Goal: Obtain resource: Obtain resource

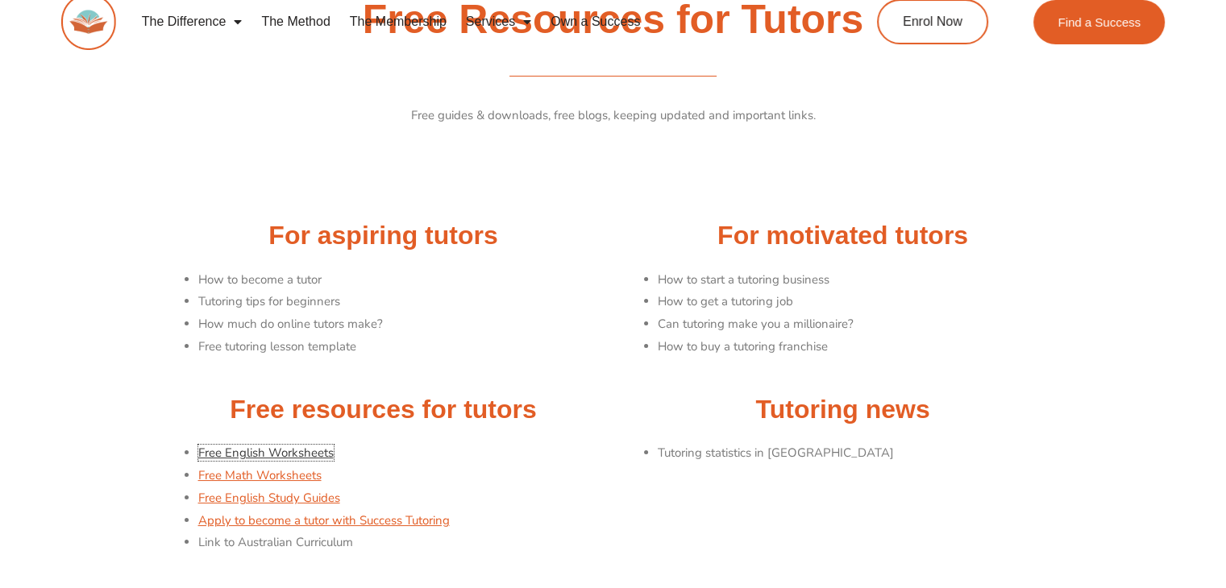
scroll to position [145, 0]
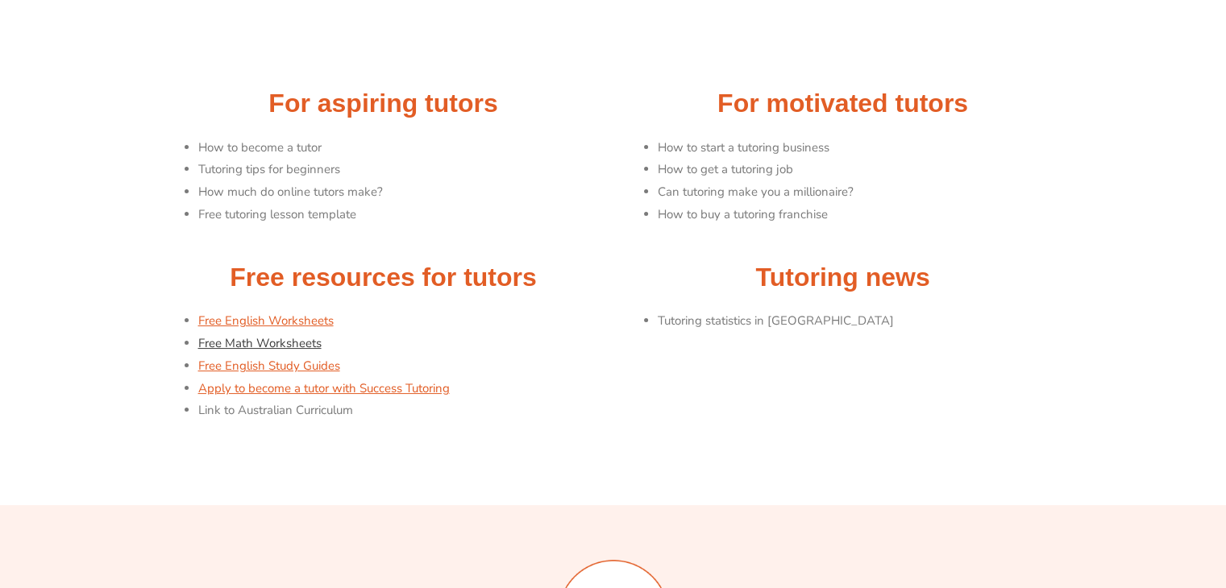
click at [239, 335] on link "Free Math Worksheets" at bounding box center [259, 343] width 123 height 16
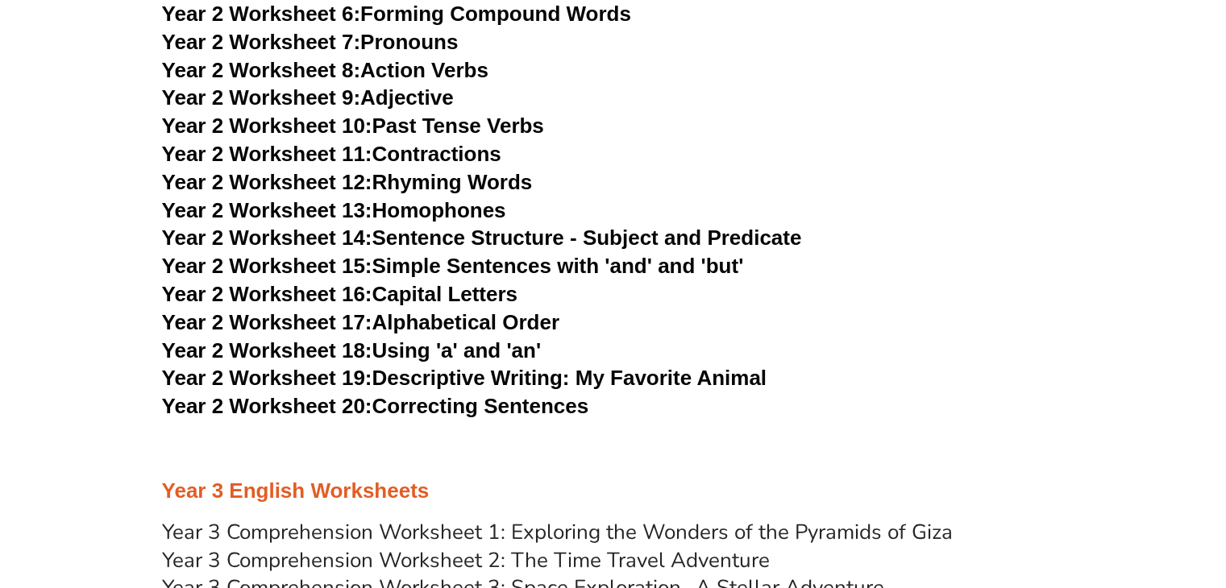
scroll to position [4218, 0]
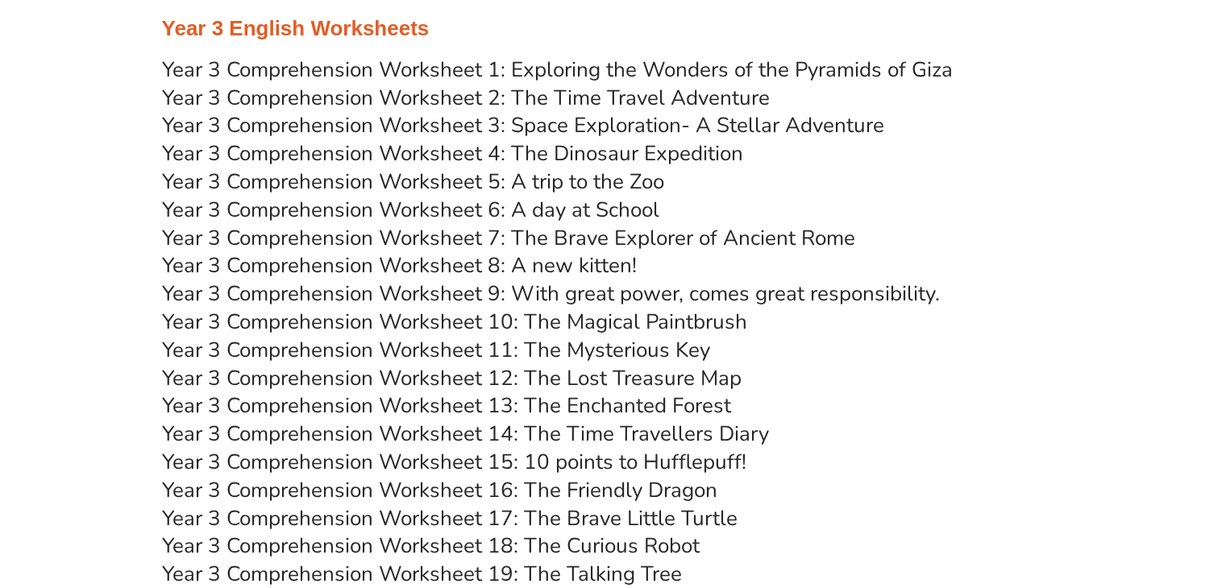
scroll to position [4588, 0]
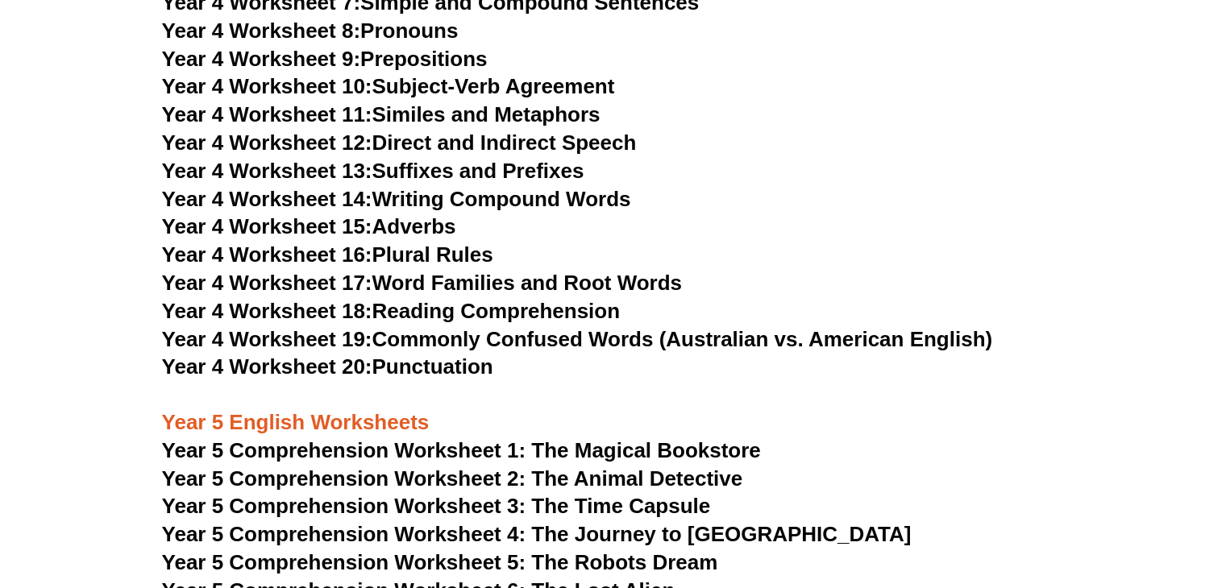
scroll to position [6564, 0]
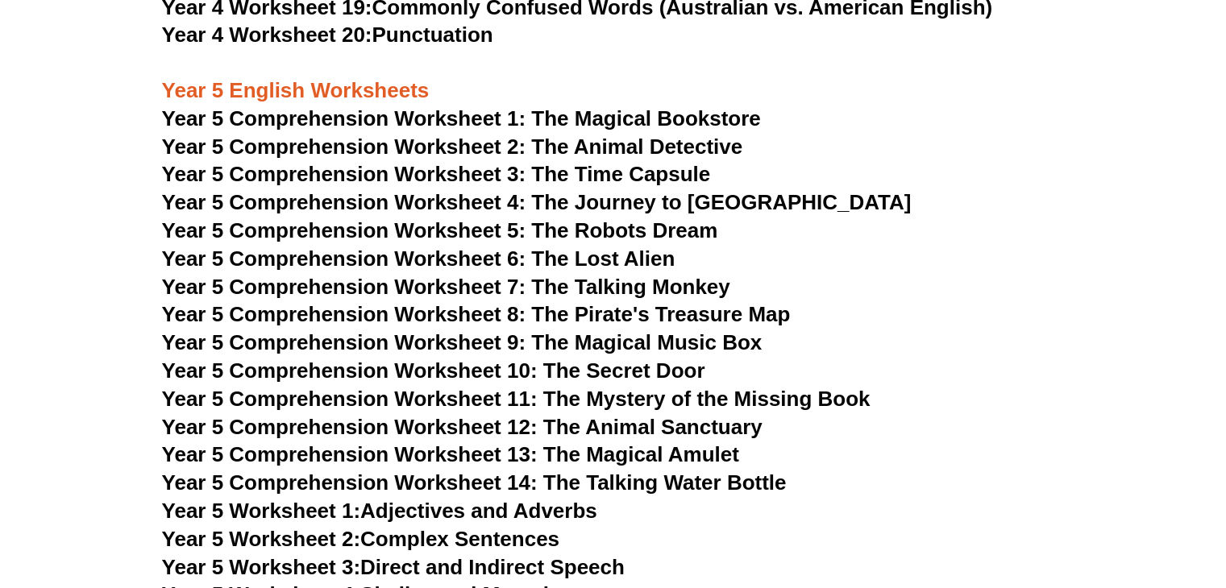
scroll to position [6891, 0]
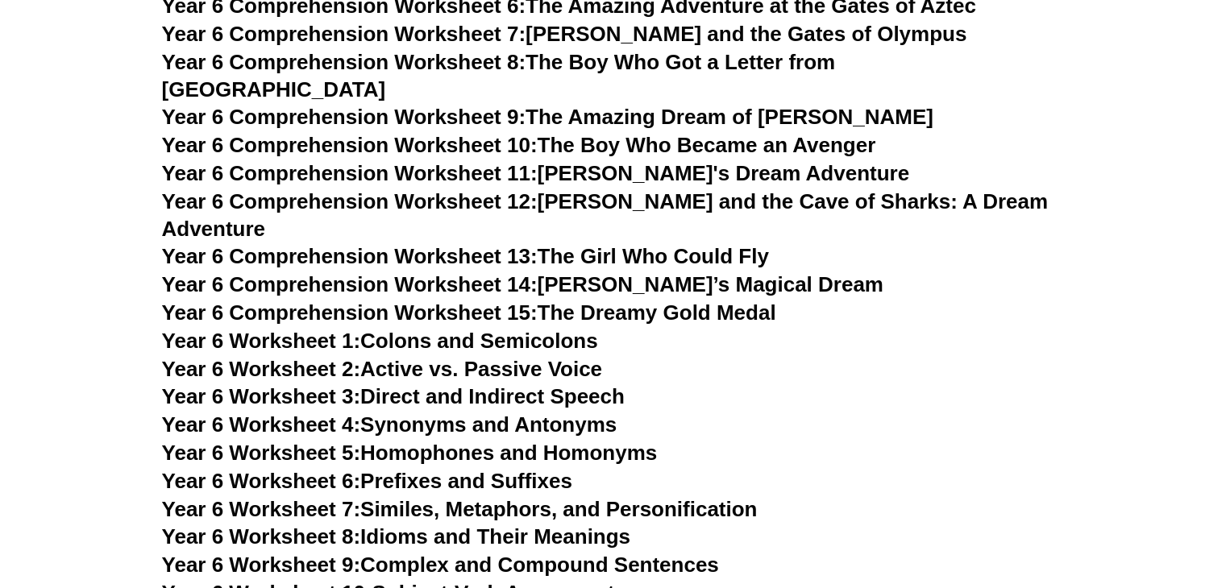
scroll to position [8250, 0]
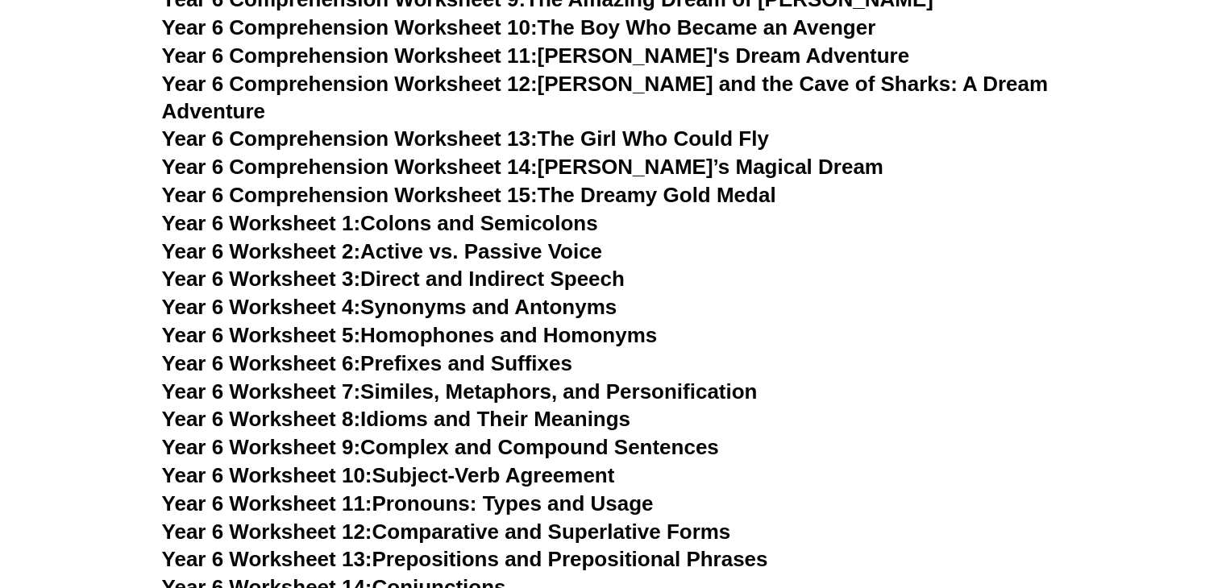
scroll to position [8566, 0]
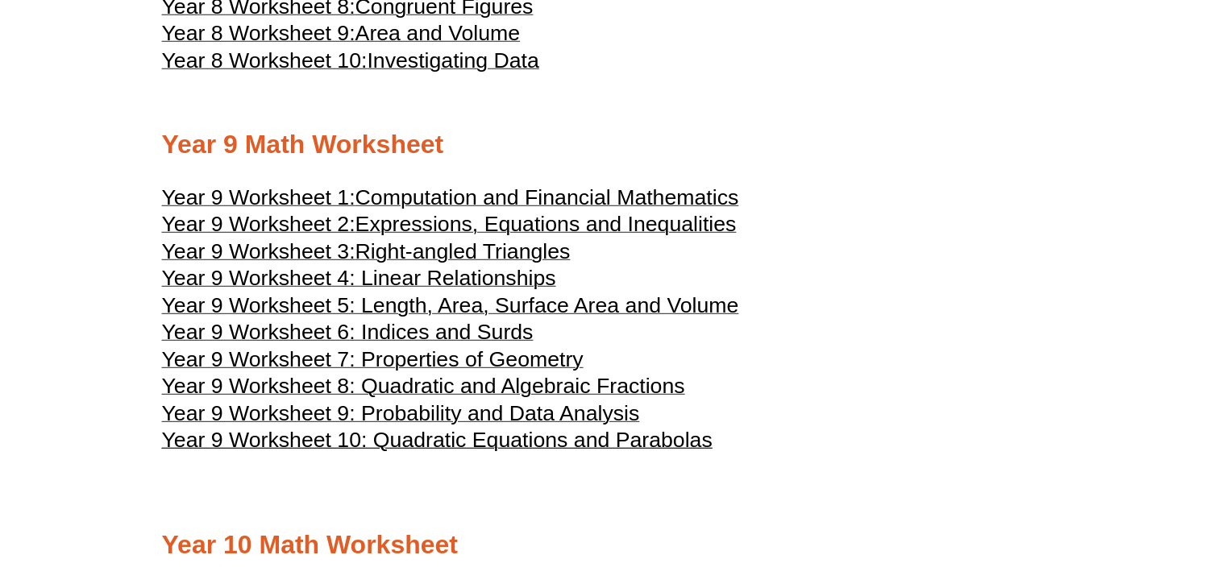
scroll to position [4582, 0]
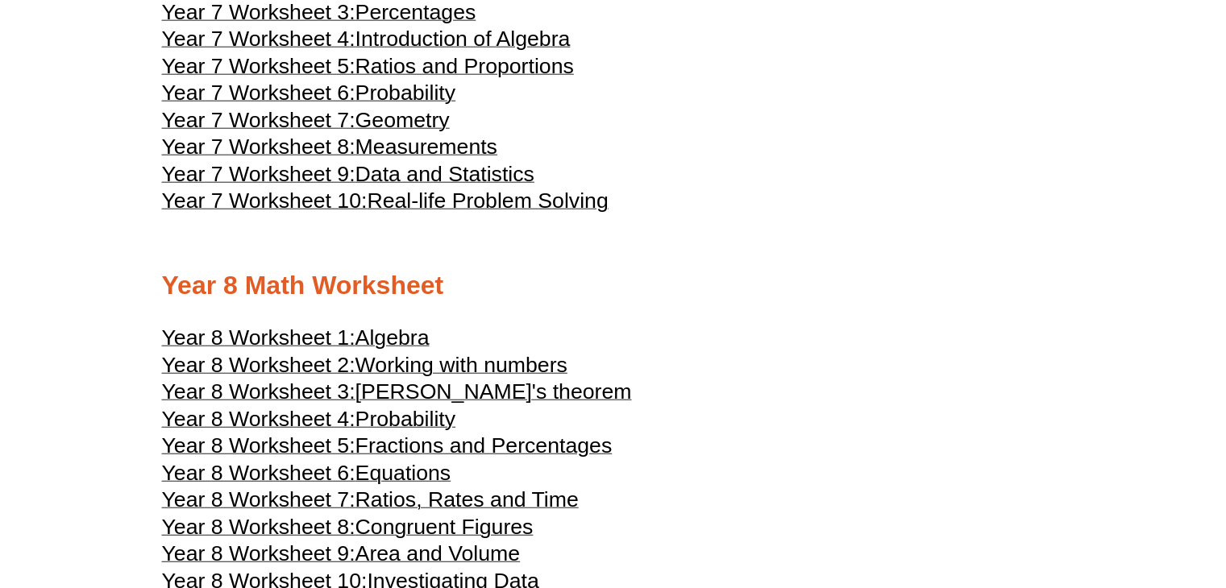
scroll to position [4063, 0]
click at [436, 379] on span "[PERSON_NAME]'s theorem" at bounding box center [493, 391] width 276 height 24
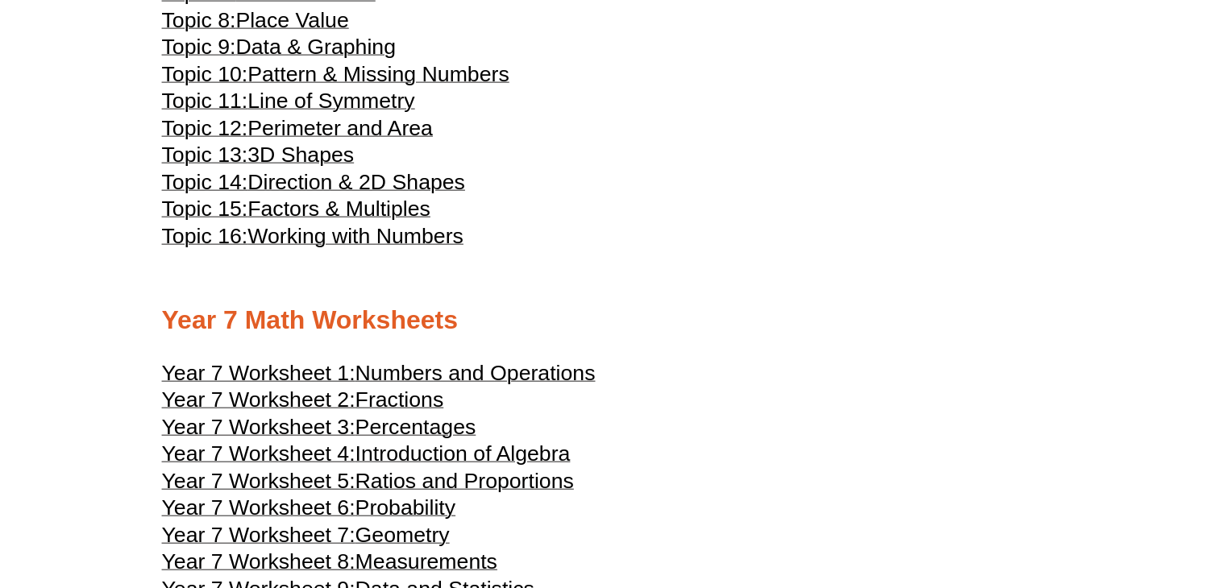
scroll to position [3644, 0]
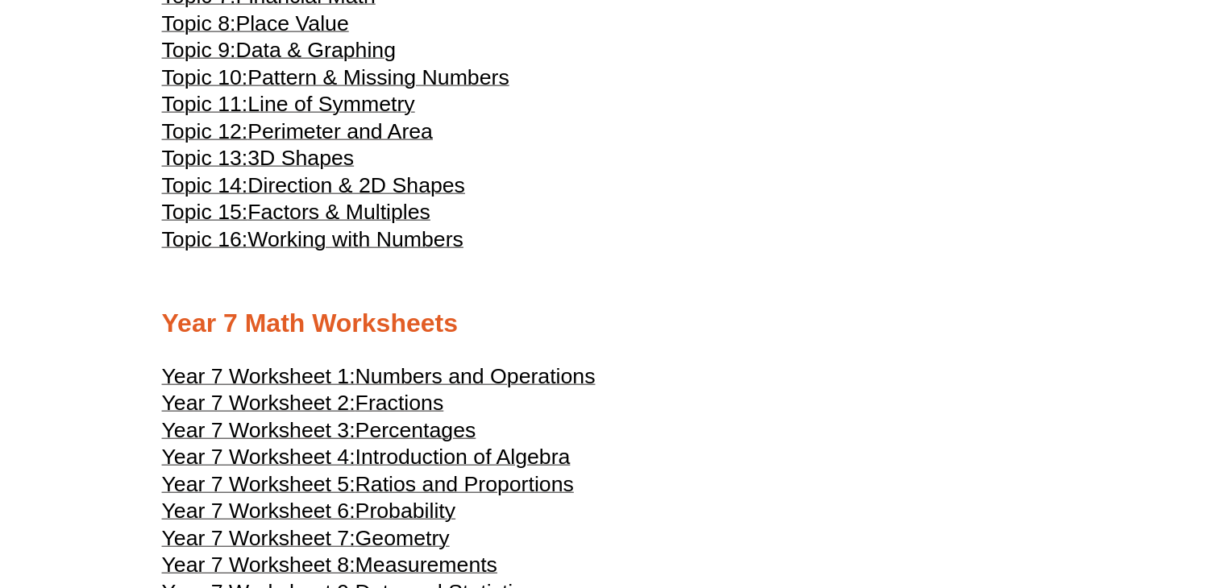
click at [402, 526] on span "Geometry" at bounding box center [402, 538] width 94 height 24
